Goal: Task Accomplishment & Management: Use online tool/utility

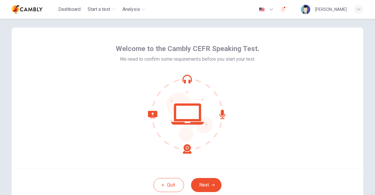
scroll to position [29, 0]
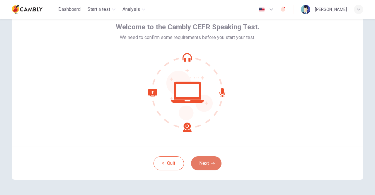
click at [204, 162] on button "Next" at bounding box center [206, 163] width 30 height 14
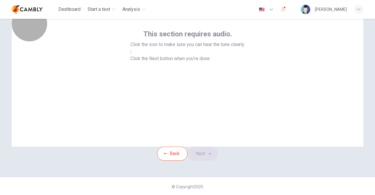
click at [131, 53] on icon "button" at bounding box center [131, 53] width 0 height 0
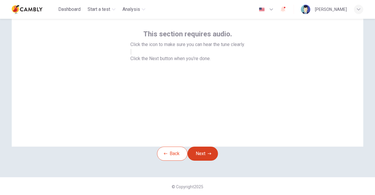
click at [205, 160] on button "Next" at bounding box center [202, 153] width 30 height 14
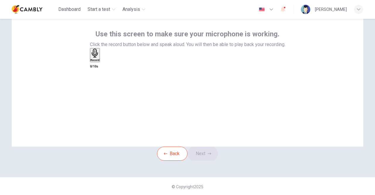
click at [100, 58] on icon "button" at bounding box center [94, 53] width 9 height 9
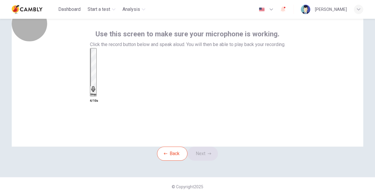
click at [96, 86] on icon "button" at bounding box center [93, 89] width 6 height 6
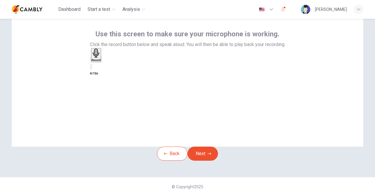
click at [102, 61] on icon "button" at bounding box center [102, 61] width 0 height 0
click at [206, 160] on button "Next" at bounding box center [202, 153] width 30 height 14
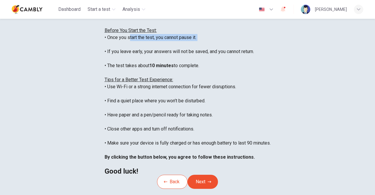
drag, startPoint x: 83, startPoint y: 77, endPoint x: 152, endPoint y: 81, distance: 68.6
click at [152, 81] on div "You are about to start a CEFR Speaking Test . Before You Start the Test: • Once…" at bounding box center [187, 94] width 166 height 162
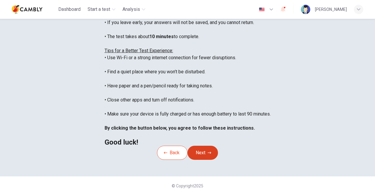
click at [203, 145] on button "Next" at bounding box center [202, 152] width 30 height 14
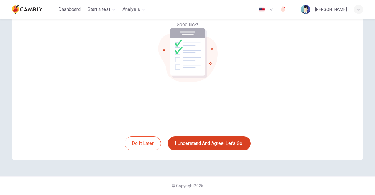
scroll to position [49, 0]
click at [208, 143] on button "I understand and agree. Let’s go!" at bounding box center [209, 143] width 83 height 14
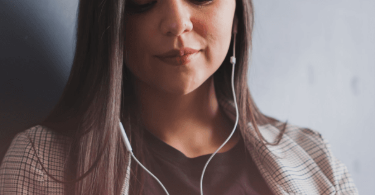
scroll to position [29, 0]
click at [17, 30] on button "Continue" at bounding box center [8, 41] width 17 height 22
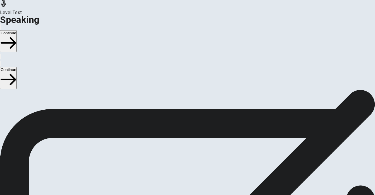
click at [181, 178] on button "Play Audio" at bounding box center [180, 181] width 1 height 6
click at [187, 182] on icon "Pause Audio" at bounding box center [184, 185] width 6 height 7
click at [186, 182] on icon "Play Audio" at bounding box center [184, 185] width 6 height 7
click at [17, 30] on button "Continue" at bounding box center [8, 41] width 17 height 22
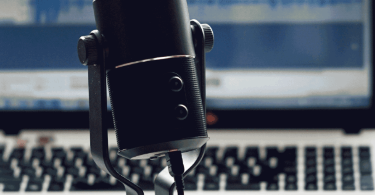
scroll to position [59, 0]
click at [17, 30] on button "Continue" at bounding box center [8, 41] width 17 height 22
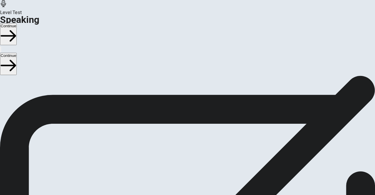
scroll to position [18, 0]
click at [17, 23] on button "Continue" at bounding box center [8, 34] width 17 height 22
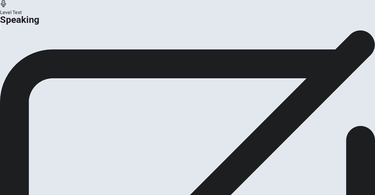
click at [47, 55] on button "Continue" at bounding box center [35, 51] width 24 height 8
